Goal: Find specific page/section

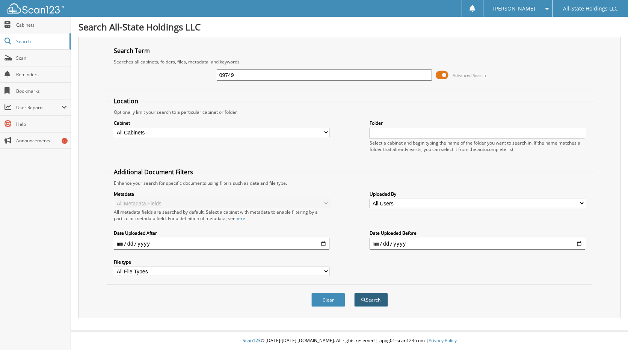
type input "09749"
click at [369, 301] on button "Search" at bounding box center [371, 300] width 34 height 14
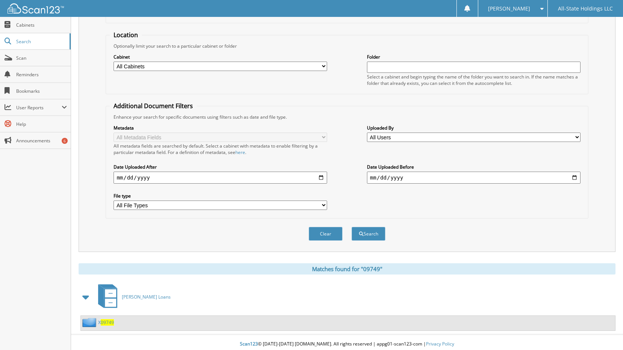
scroll to position [70, 0]
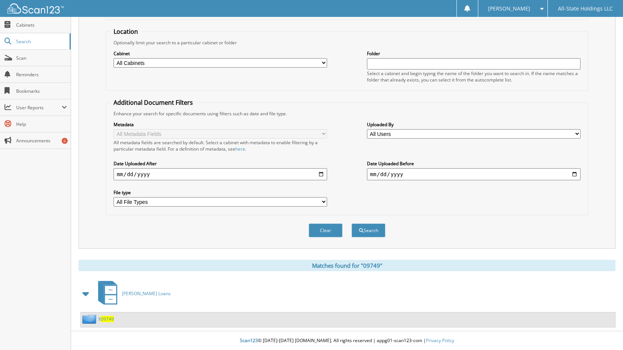
click at [109, 321] on span "09749" at bounding box center [107, 319] width 13 height 6
